Goal: Task Accomplishment & Management: Manage account settings

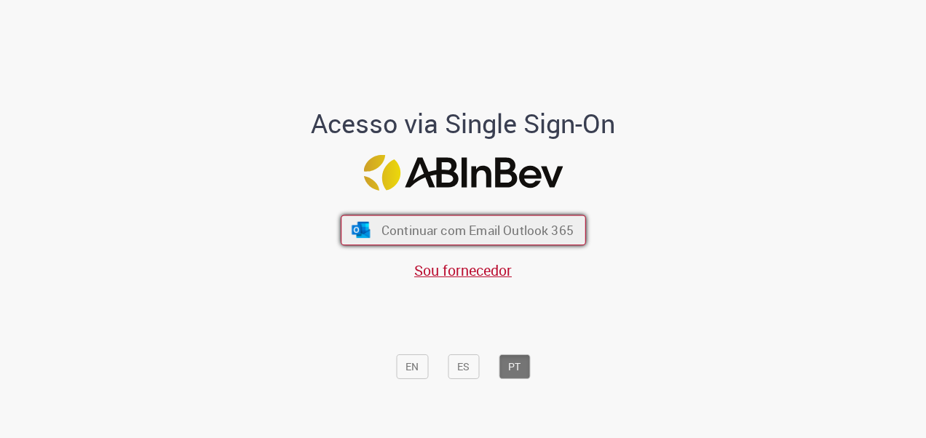
click at [504, 226] on span "Continuar com Email Outlook 365" at bounding box center [477, 229] width 192 height 17
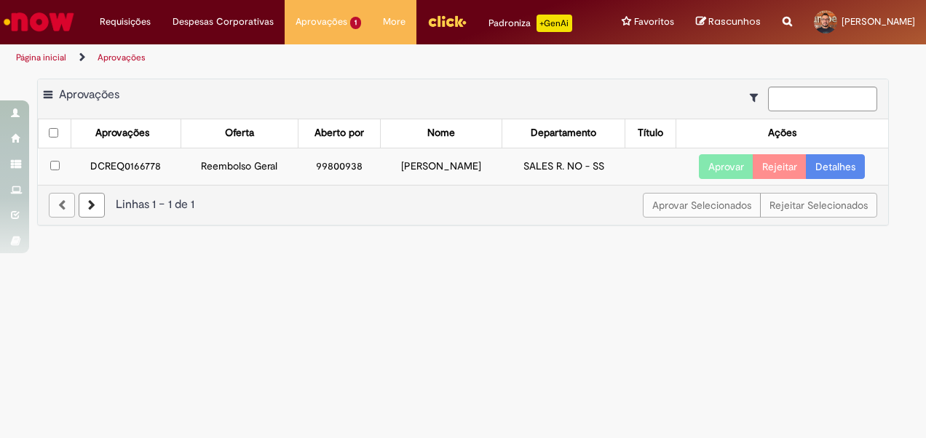
click at [825, 164] on link "Detalhes" at bounding box center [835, 166] width 59 height 25
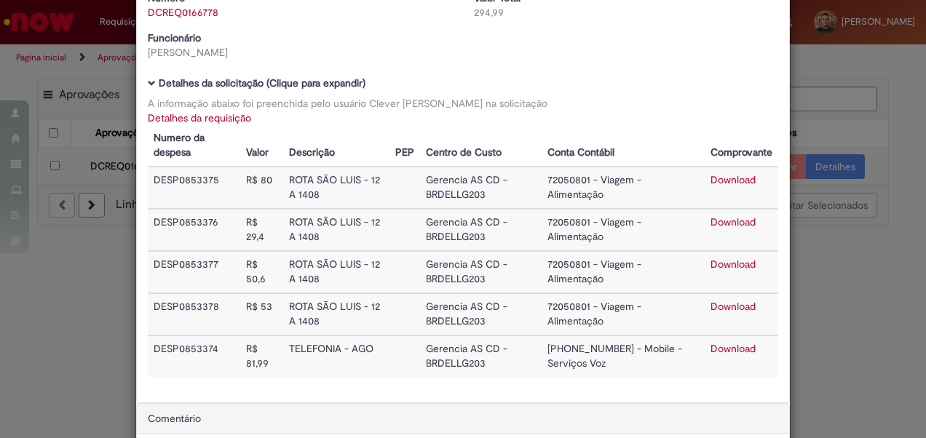
scroll to position [84, 0]
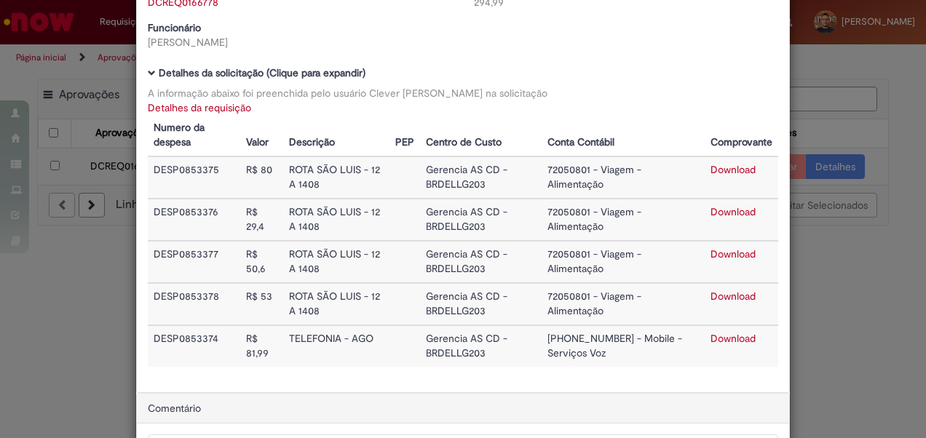
click at [817, 332] on div "Detalhes da Aprovação Número DCREQ0166778 Valor Total 294,99 Funcionário [PERSO…" at bounding box center [463, 219] width 926 height 438
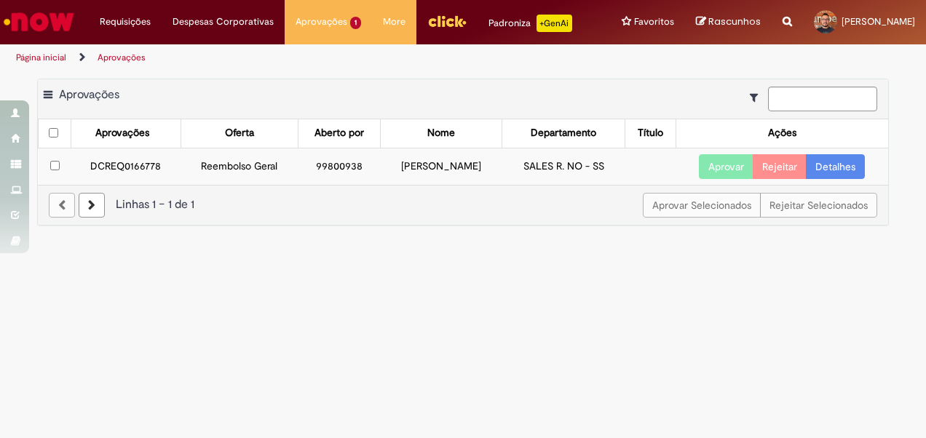
click at [841, 162] on link "Detalhes" at bounding box center [835, 166] width 59 height 25
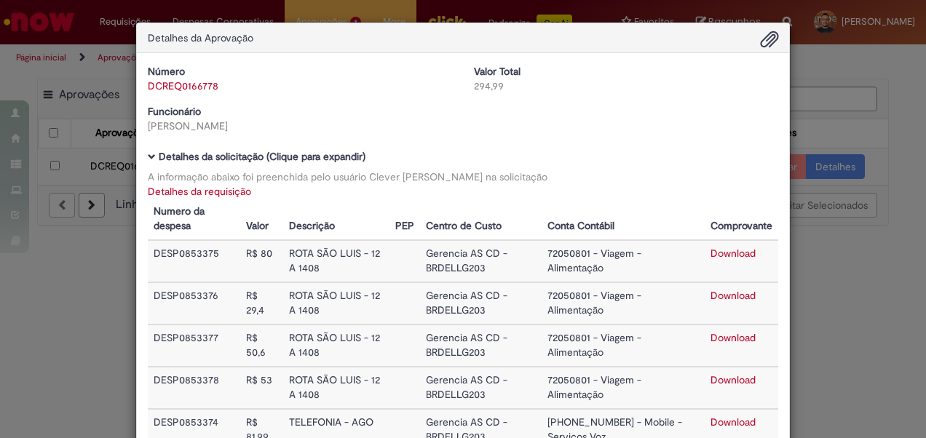
scroll to position [227, 0]
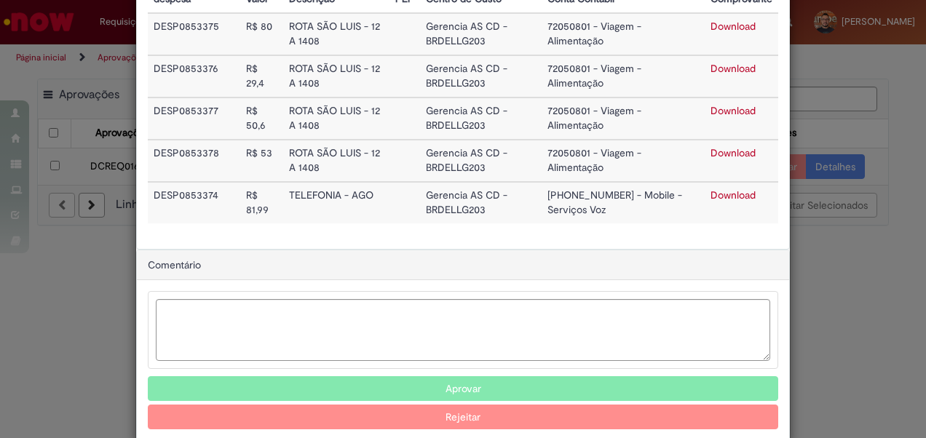
click at [817, 295] on div "Detalhes da Aprovação Número DCREQ0166778 Valor Total 294,99 Funcionário [PERSO…" at bounding box center [463, 219] width 926 height 438
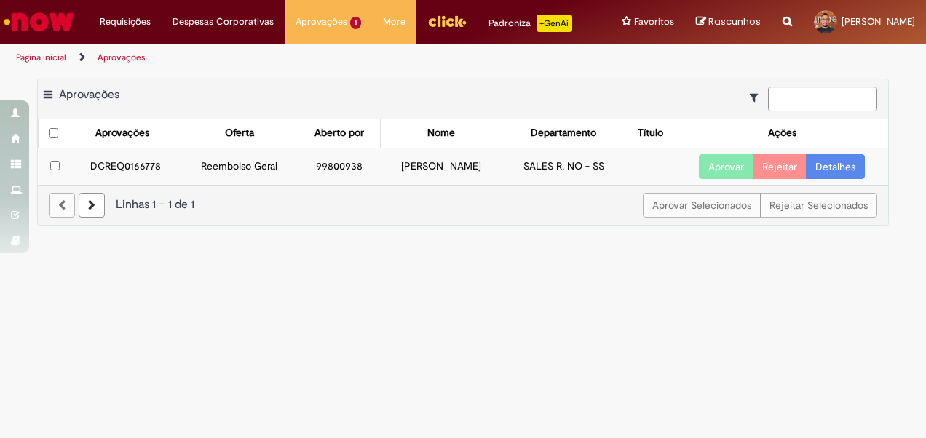
click at [723, 164] on button "Aprovar" at bounding box center [726, 166] width 55 height 25
